Goal: Check status: Check status

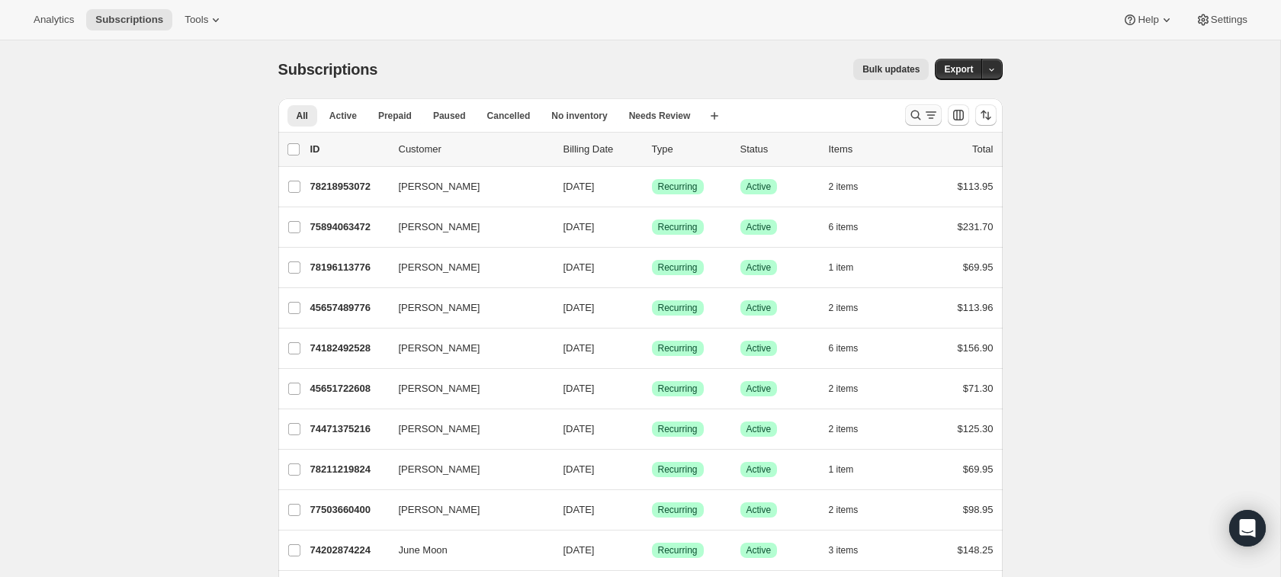
click at [910, 117] on icon "Search and filter results" at bounding box center [915, 115] width 15 height 15
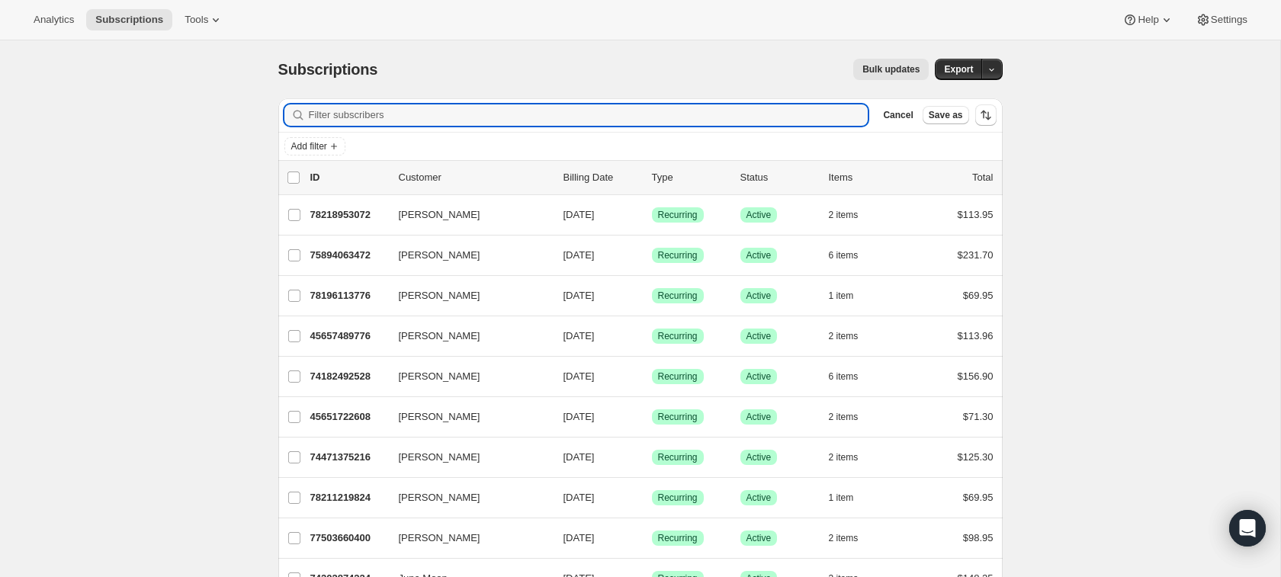
paste input "26130"
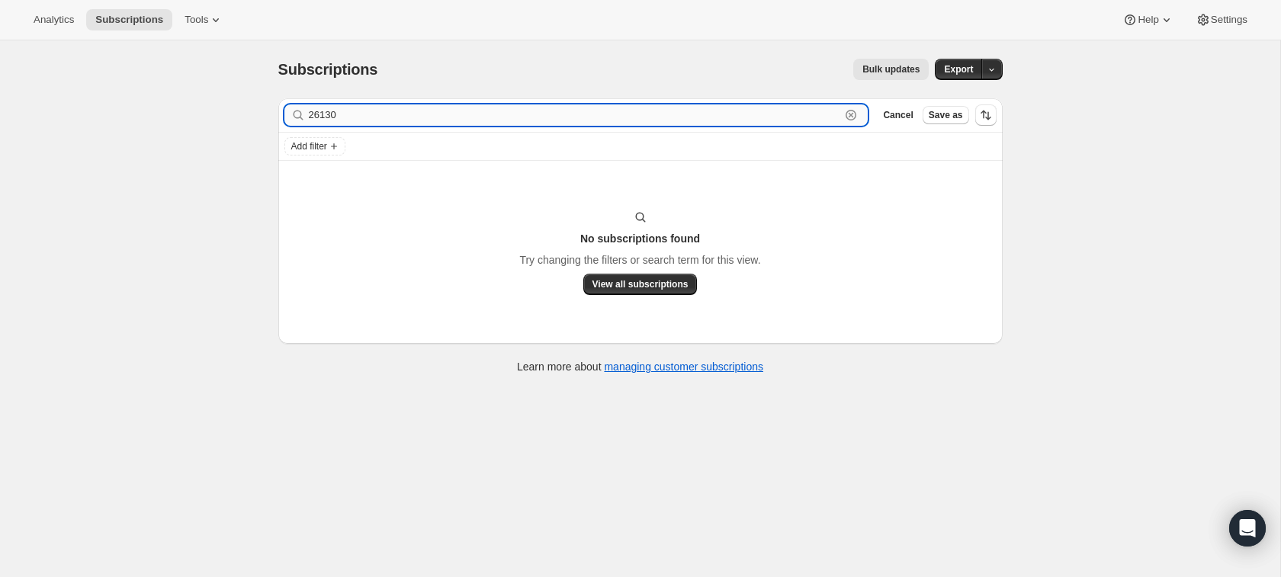
click at [355, 118] on input "26130" at bounding box center [575, 114] width 532 height 21
paste input "1157516538712"
type input "11575165387120"
click at [407, 116] on input "11575165387120" at bounding box center [575, 114] width 532 height 21
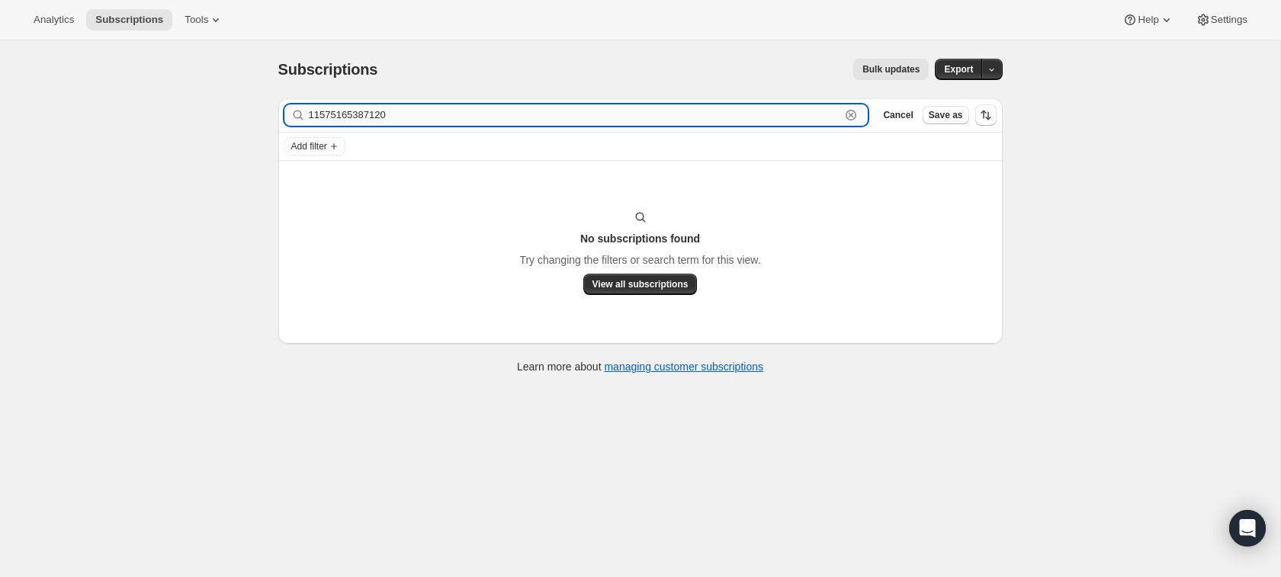
click at [407, 116] on input "11575165387120" at bounding box center [575, 114] width 532 height 21
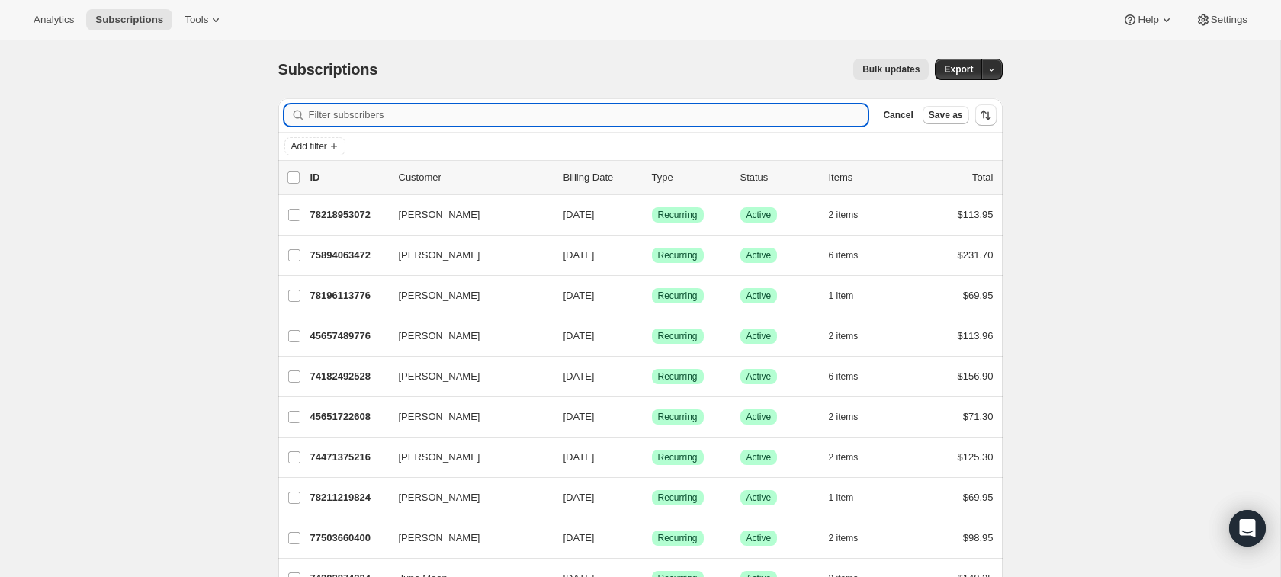
click at [470, 114] on input "Filter subscribers" at bounding box center [589, 114] width 560 height 21
paste input "[EMAIL_ADDRESS][DOMAIN_NAME]"
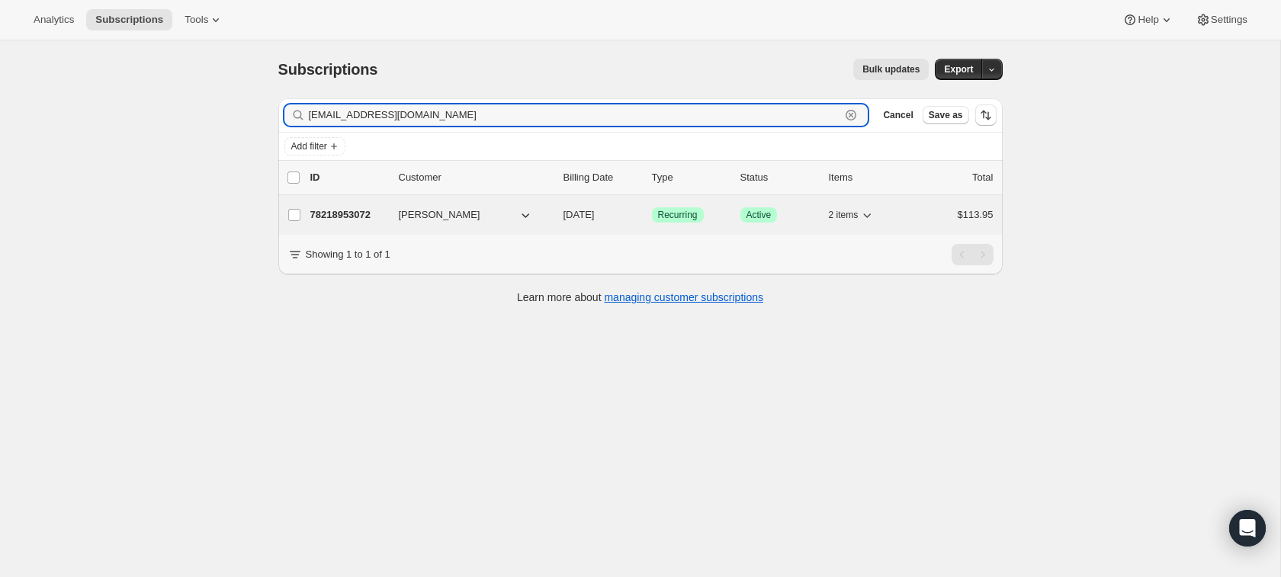
type input "[EMAIL_ADDRESS][DOMAIN_NAME]"
click at [347, 214] on p "78218953072" at bounding box center [348, 214] width 76 height 15
